Goal: Information Seeking & Learning: Learn about a topic

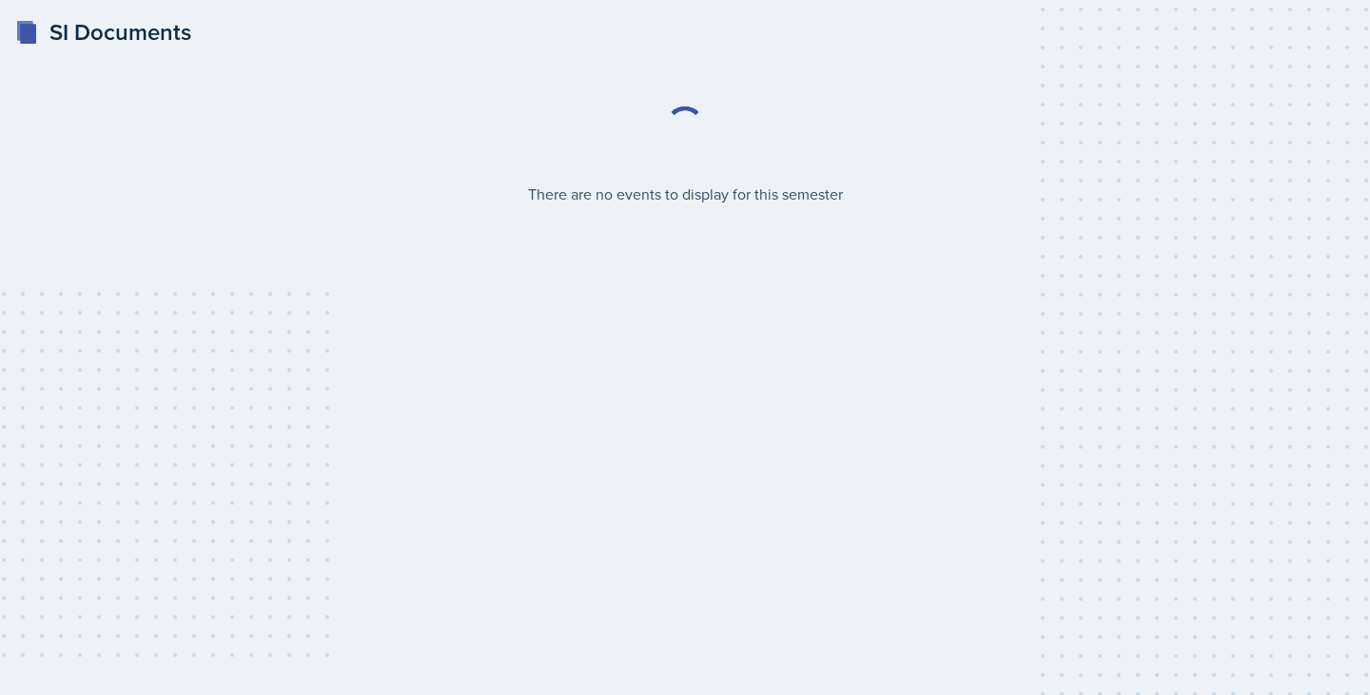
select select "2bed604d-1099-4043-b1bc-2365e8740244"
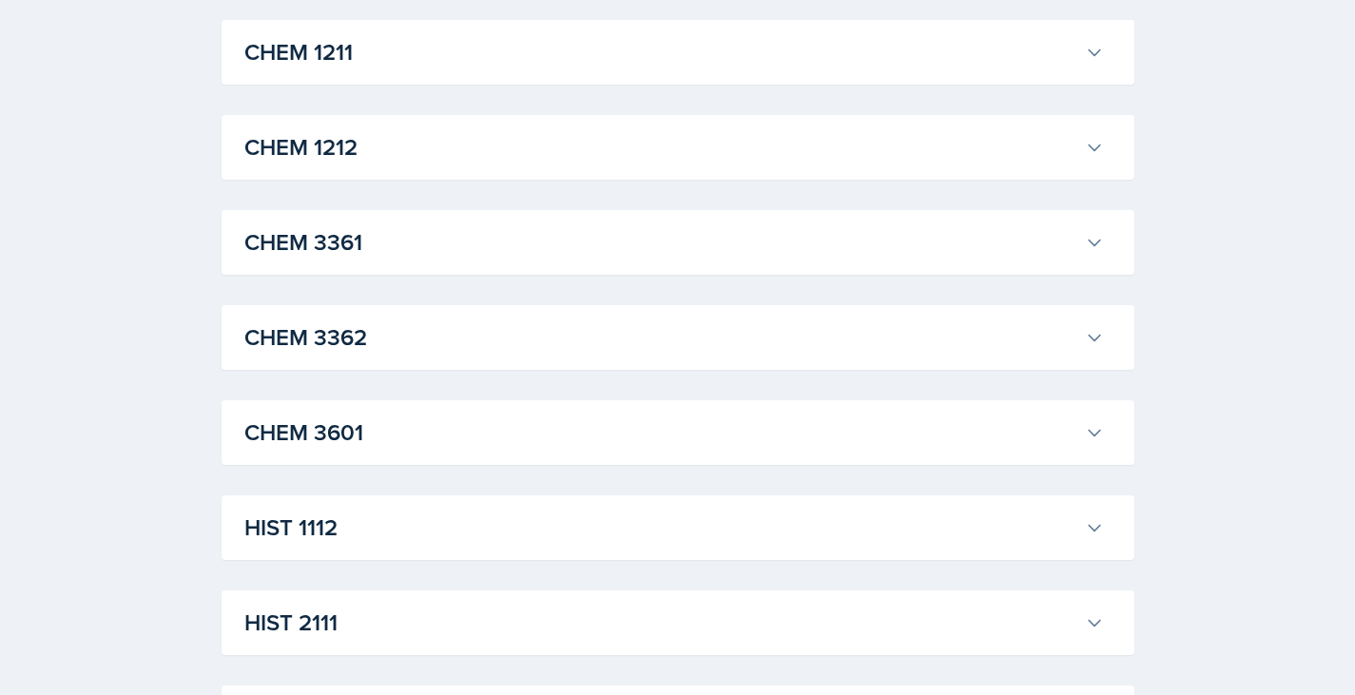
scroll to position [1038, 0]
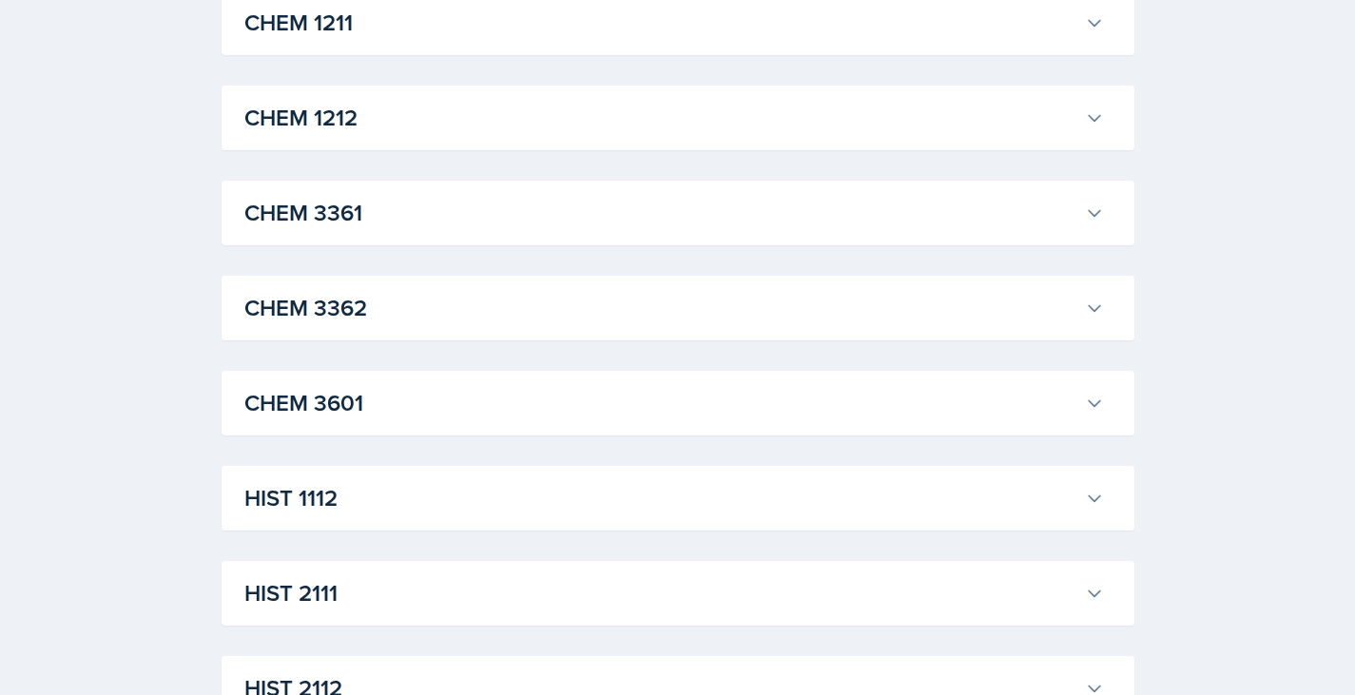
click at [434, 302] on h3 "CHEM 3362" at bounding box center [660, 308] width 833 height 34
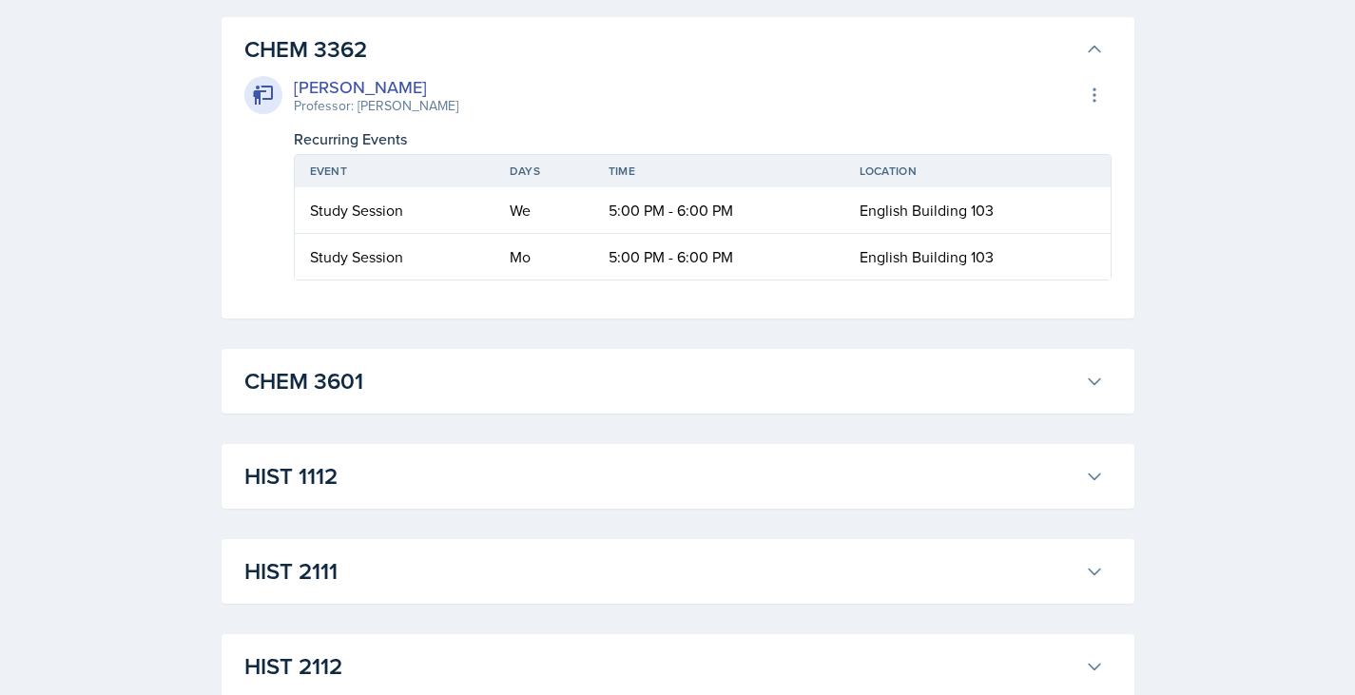
scroll to position [1296, 0]
drag, startPoint x: 344, startPoint y: 114, endPoint x: 418, endPoint y: 108, distance: 73.5
click at [418, 108] on div "[PERSON_NAME] Professor: [PERSON_NAME] Export to Google Calendar" at bounding box center [678, 96] width 868 height 42
click at [459, 124] on div "[PERSON_NAME] Professor: [PERSON_NAME] Export to Google Calendar Recurring Even…" at bounding box center [678, 178] width 868 height 206
click at [590, 237] on td "Mo" at bounding box center [544, 258] width 99 height 46
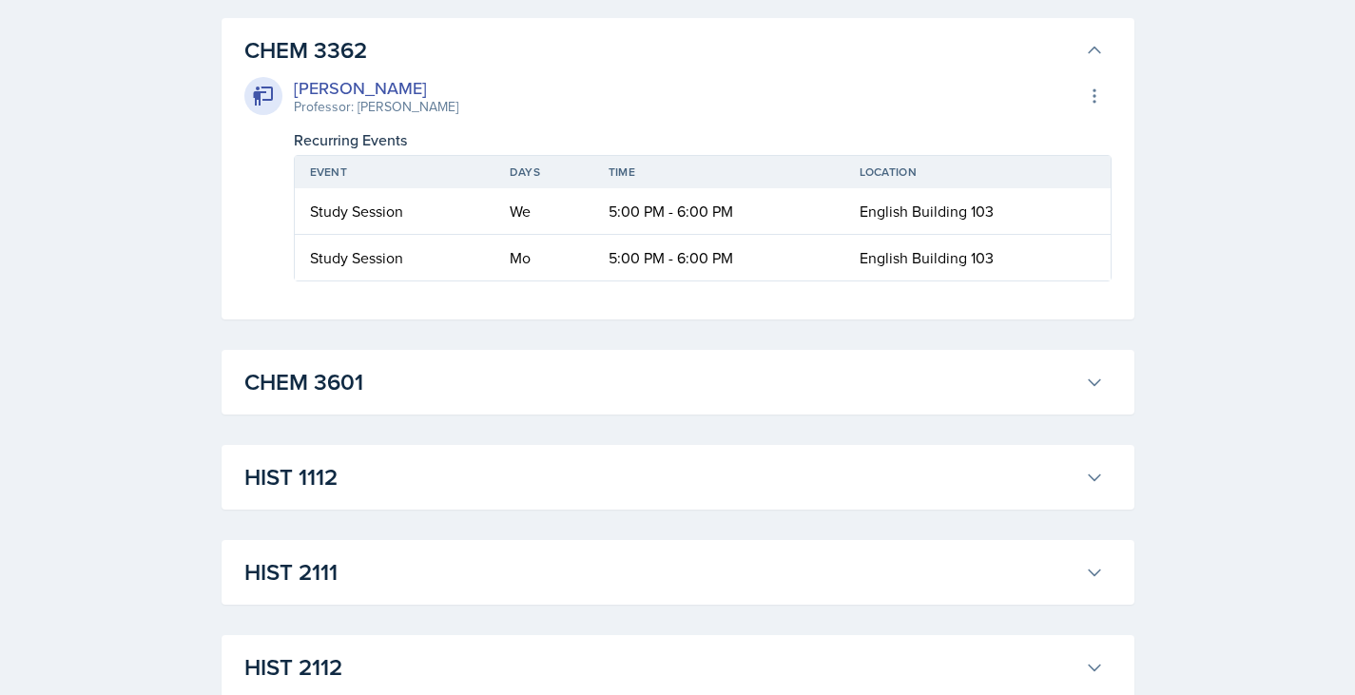
click at [578, 234] on td "We" at bounding box center [544, 211] width 99 height 47
click at [458, 348] on div "ACCT 2101 [PERSON_NAME] Professor: [PERSON_NAME] Export to Google Calendar Recu…" at bounding box center [678, 644] width 913 height 3155
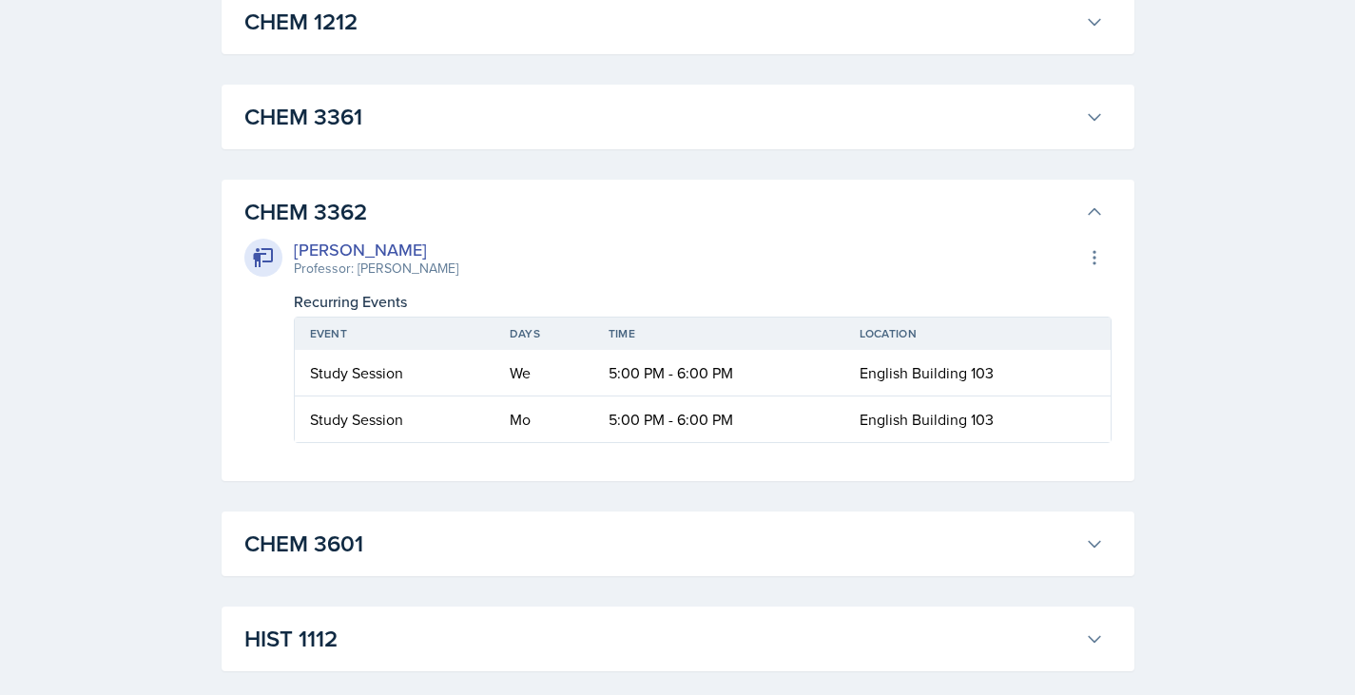
scroll to position [1121, 0]
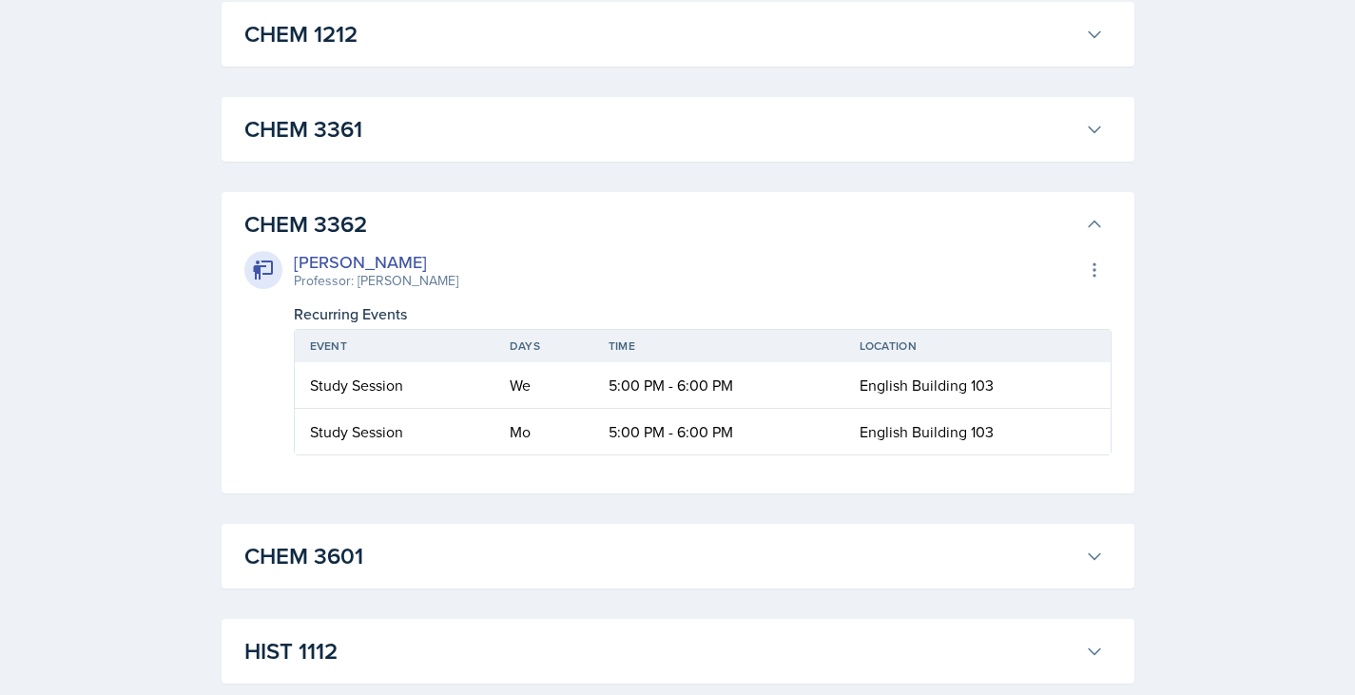
click at [486, 202] on div "CHEM 3362 [PERSON_NAME] Professor: [PERSON_NAME] Export to Google Calendar Recu…" at bounding box center [678, 343] width 913 height 302
click at [1000, 122] on h3 "CHEM 3361" at bounding box center [660, 129] width 833 height 34
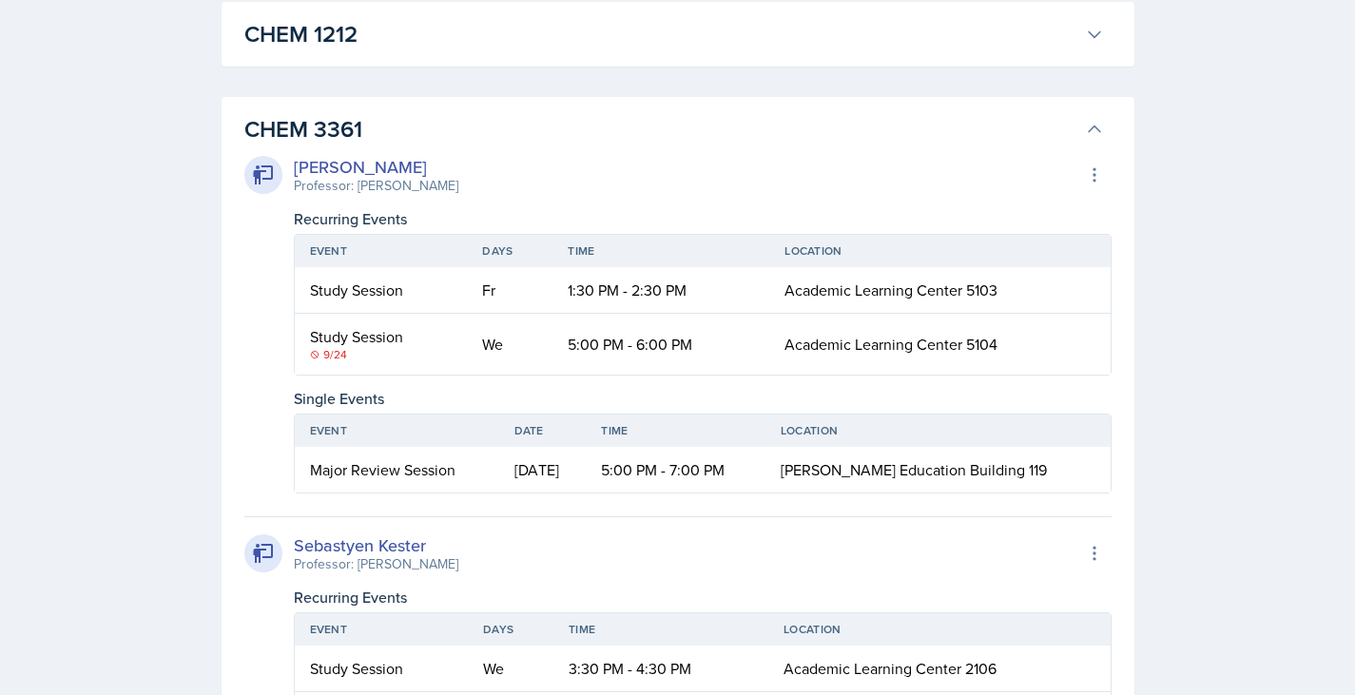
click at [999, 123] on h3 "CHEM 3361" at bounding box center [660, 129] width 833 height 34
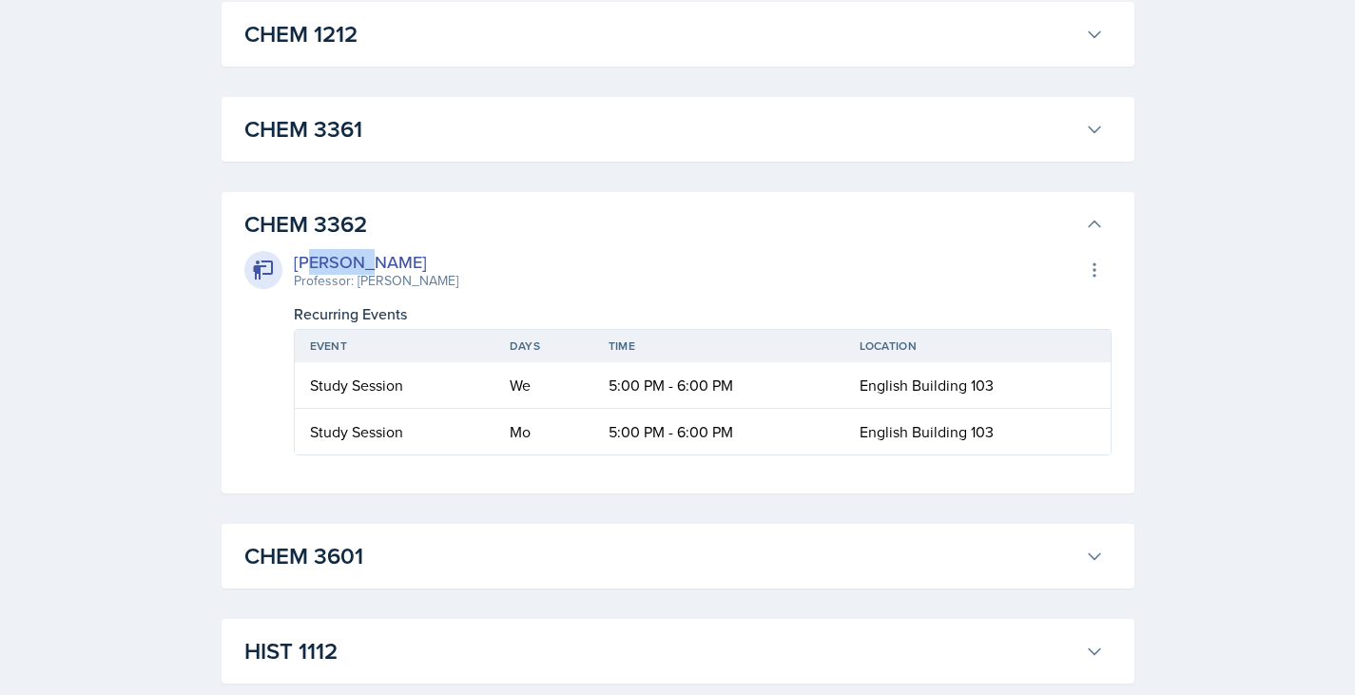
drag, startPoint x: 315, startPoint y: 268, endPoint x: 360, endPoint y: 270, distance: 44.7
click at [360, 270] on div "[PERSON_NAME]" at bounding box center [376, 262] width 165 height 26
drag, startPoint x: 379, startPoint y: 265, endPoint x: 305, endPoint y: 258, distance: 73.6
click at [305, 258] on div "[PERSON_NAME]" at bounding box center [376, 262] width 165 height 26
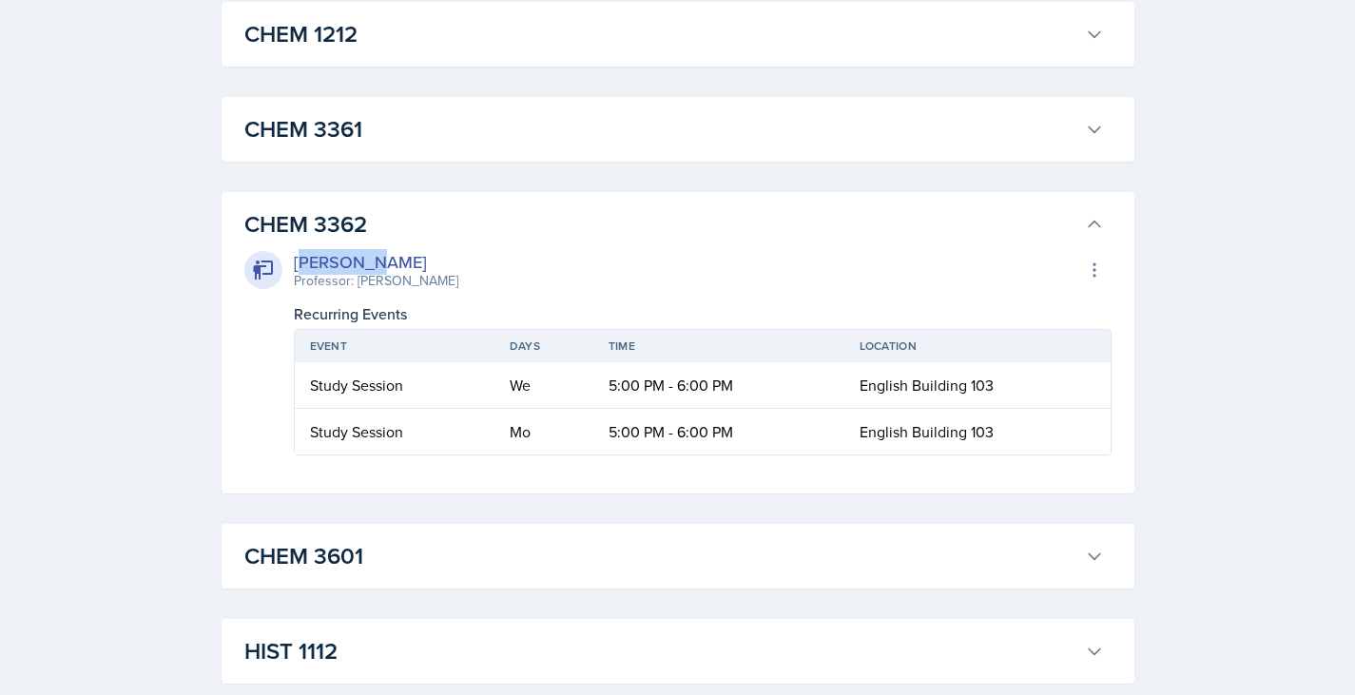
click at [305, 258] on div "[PERSON_NAME]" at bounding box center [376, 262] width 165 height 26
drag, startPoint x: 362, startPoint y: 283, endPoint x: 429, endPoint y: 281, distance: 66.6
click at [429, 281] on div "[PERSON_NAME] Professor: [PERSON_NAME] Export to Google Calendar" at bounding box center [678, 270] width 868 height 42
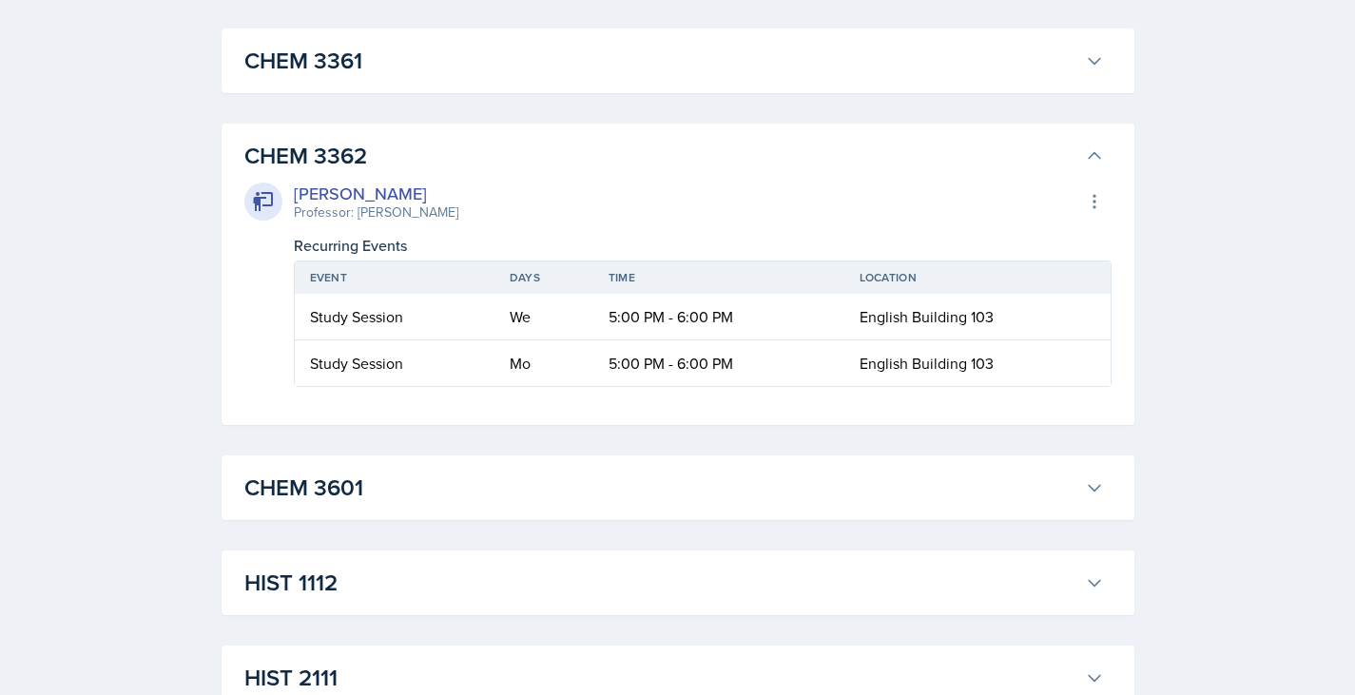
scroll to position [1187, 0]
click at [1051, 168] on h3 "CHEM 3362" at bounding box center [660, 159] width 833 height 34
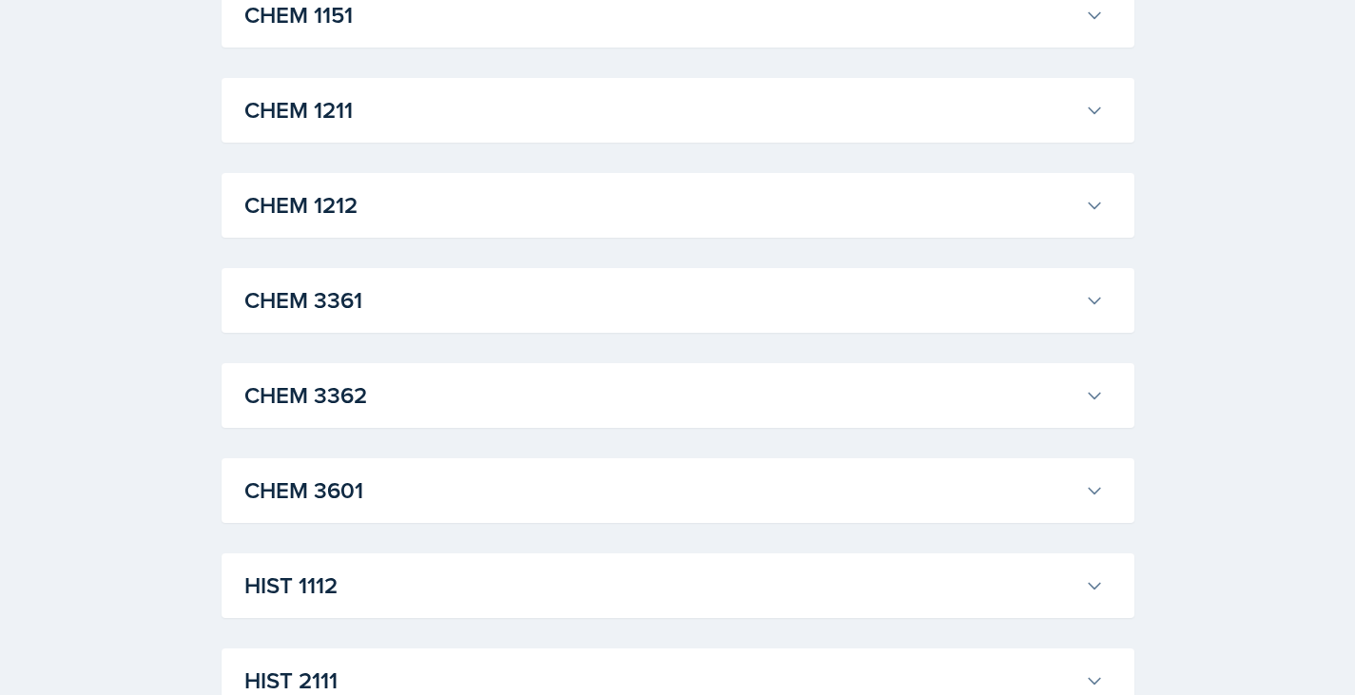
scroll to position [951, 0]
click at [582, 385] on h3 "CHEM 3362" at bounding box center [660, 395] width 833 height 34
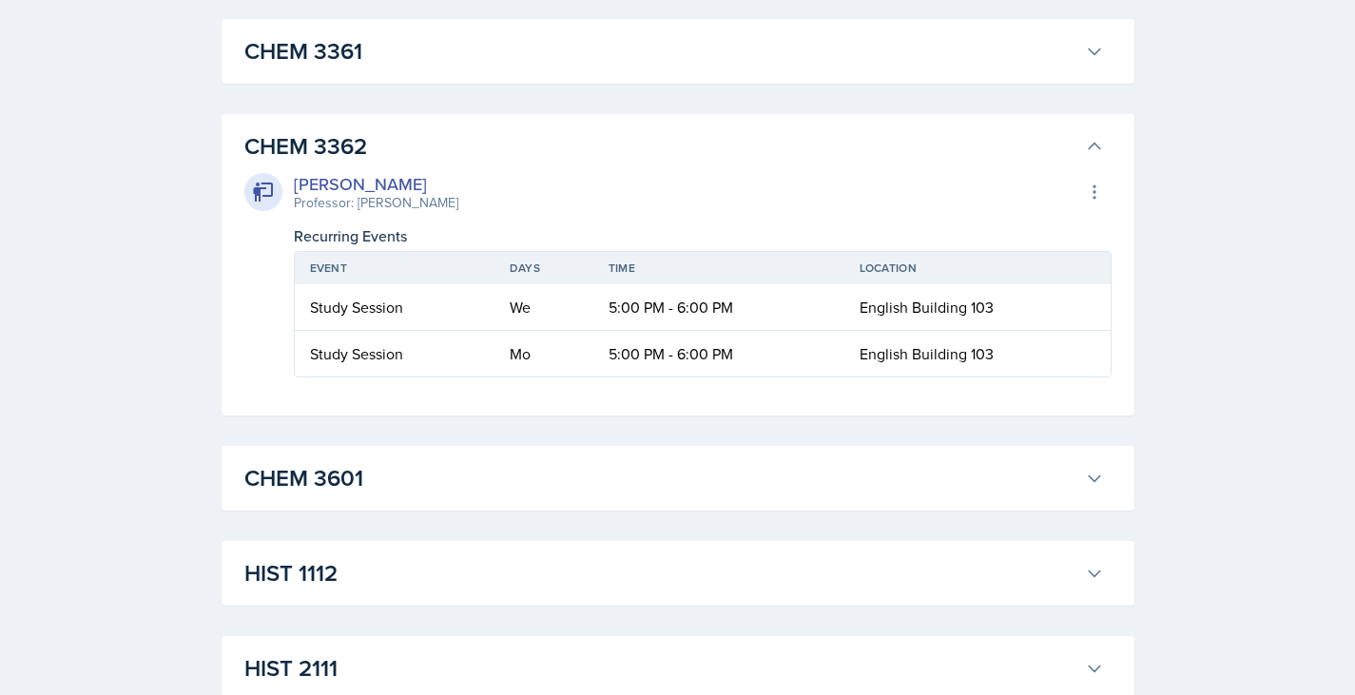
scroll to position [1215, 0]
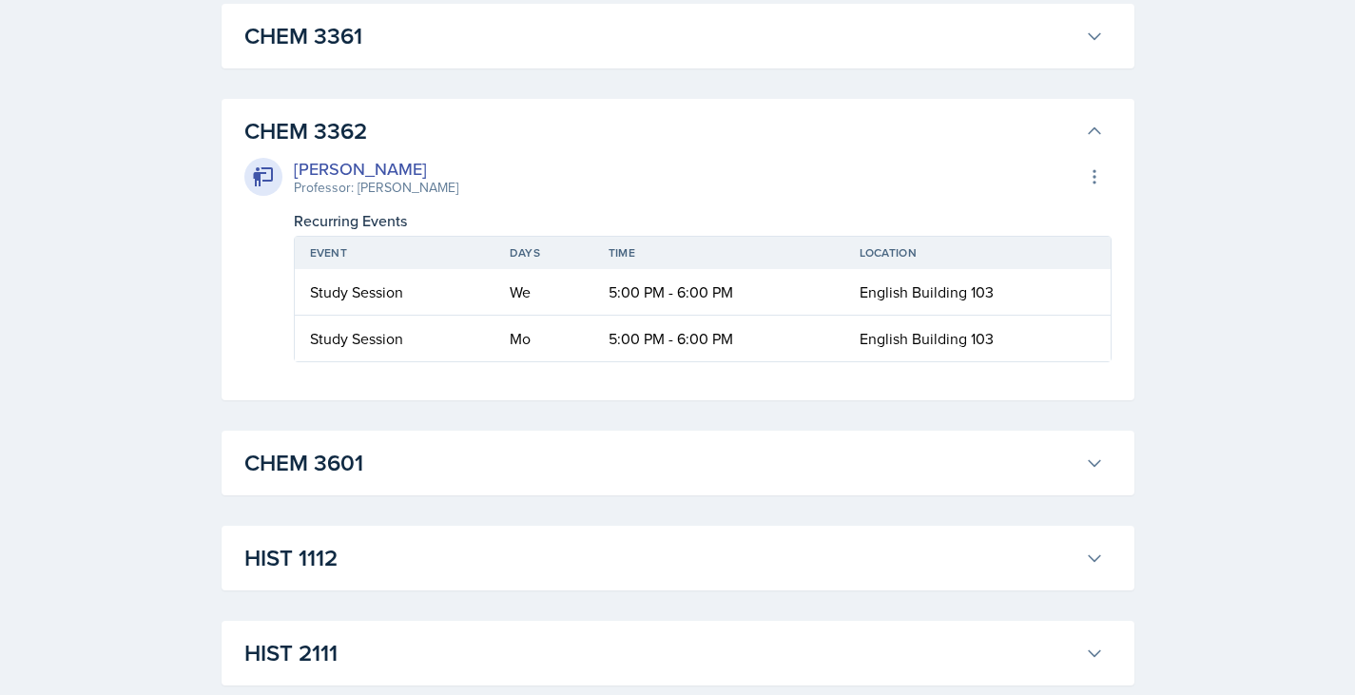
click at [277, 254] on div "[PERSON_NAME] Professor: [PERSON_NAME] Export to Google Calendar Recurring Even…" at bounding box center [678, 259] width 868 height 206
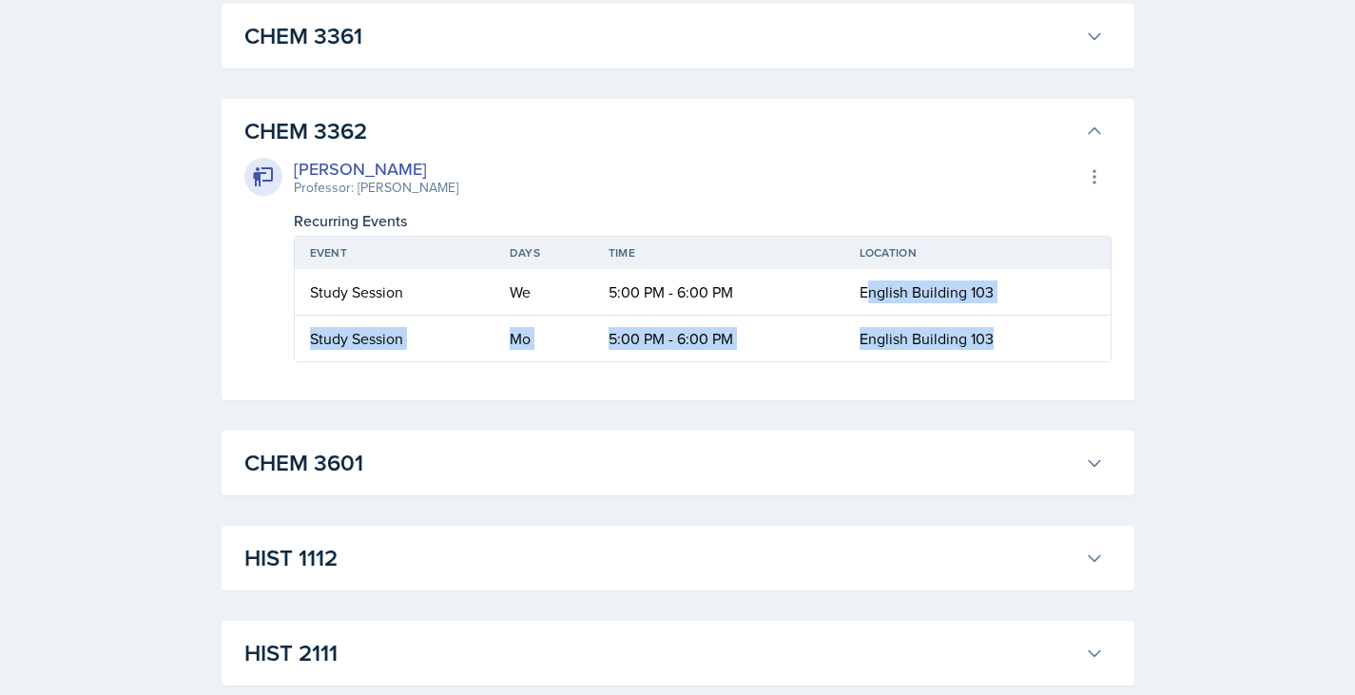
drag, startPoint x: 869, startPoint y: 292, endPoint x: 1011, endPoint y: 323, distance: 145.2
click at [1011, 323] on table "Event Days Time Location Study Session We 5:00 PM - 6:00 PM English Building 10…" at bounding box center [703, 299] width 818 height 127
click at [1011, 323] on td "English Building 103" at bounding box center [978, 339] width 266 height 46
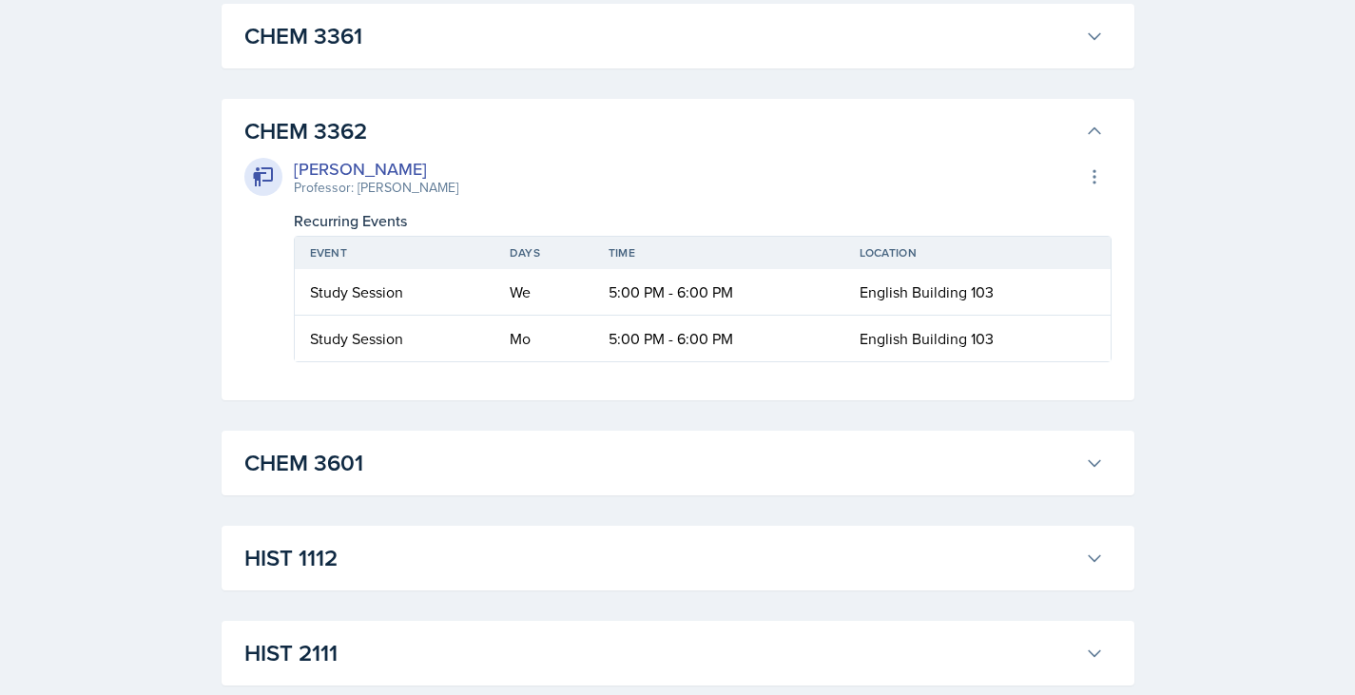
click at [694, 316] on td "5:00 PM - 6:00 PM" at bounding box center [719, 339] width 251 height 46
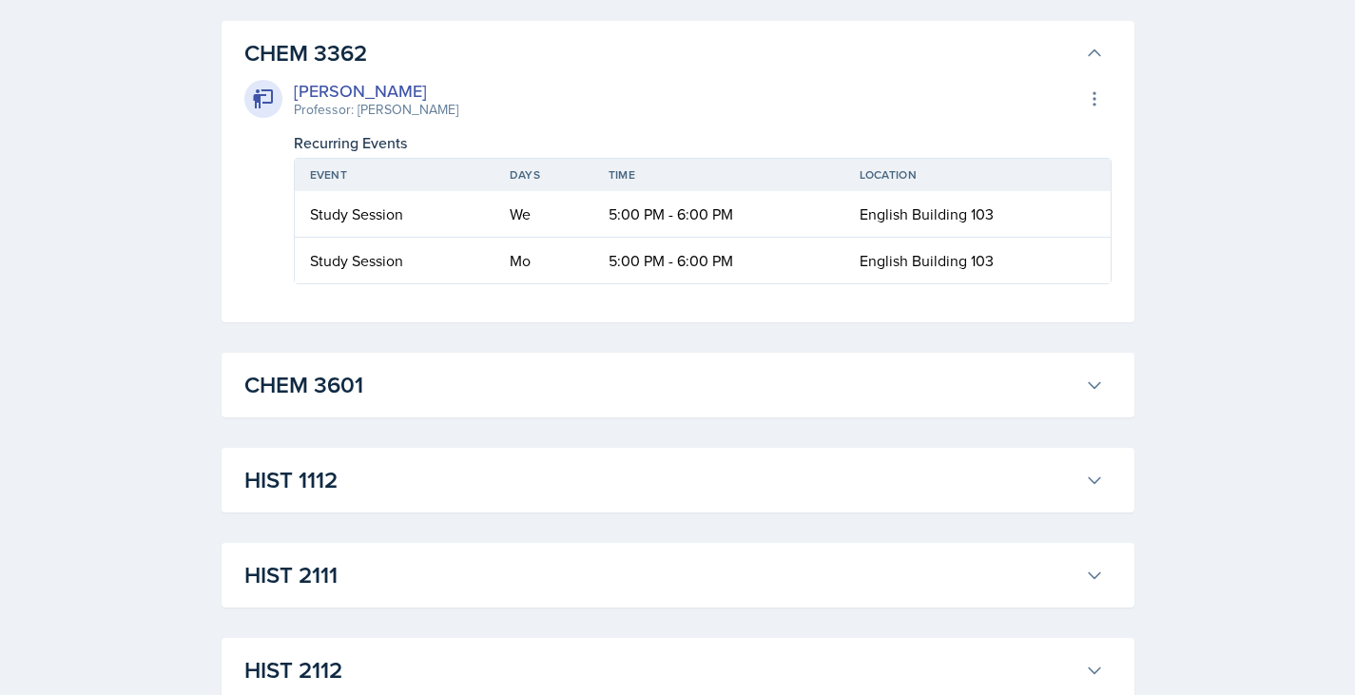
scroll to position [1285, 0]
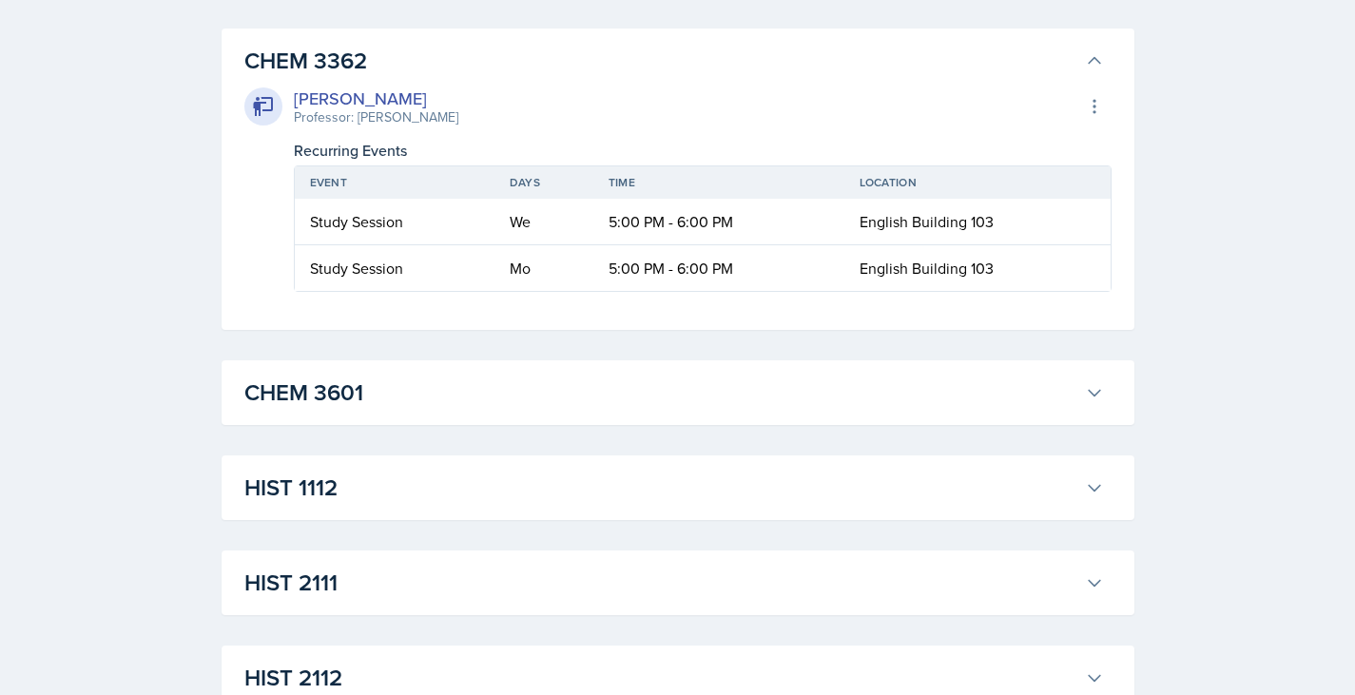
click at [1193, 91] on div "SI Documents Select Semester Fall 2025 Summer 2025 Spring 2025 Fall 2024 Summer…" at bounding box center [677, 534] width 1355 height 3639
drag, startPoint x: 1193, startPoint y: 91, endPoint x: 1291, endPoint y: 246, distance: 183.4
drag, startPoint x: 1291, startPoint y: 246, endPoint x: 1341, endPoint y: 265, distance: 53.9
click at [1341, 265] on div "SI Documents Select Semester Fall 2025 Summer 2025 Spring 2025 Fall 2024 Summer…" at bounding box center [677, 534] width 1355 height 3639
